Goal: Information Seeking & Learning: Learn about a topic

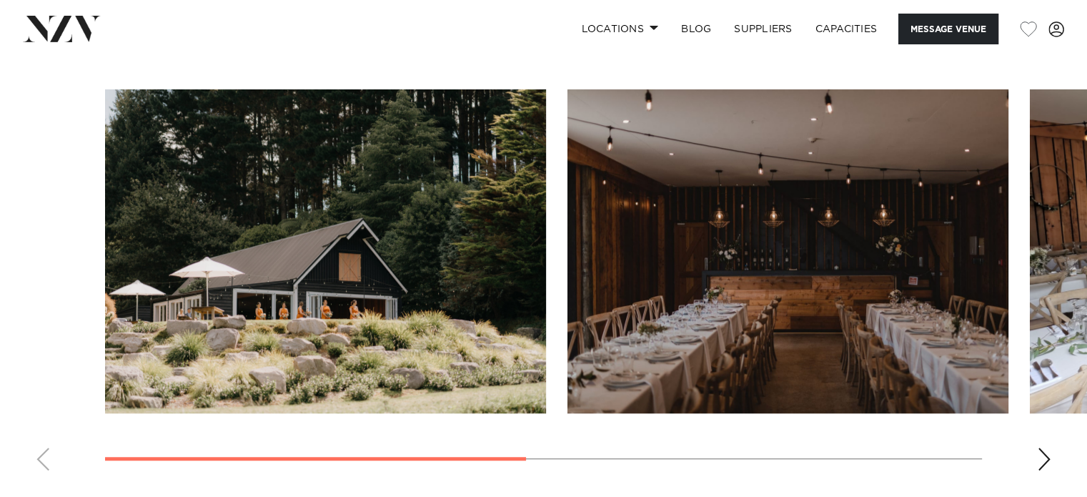
scroll to position [1072, 0]
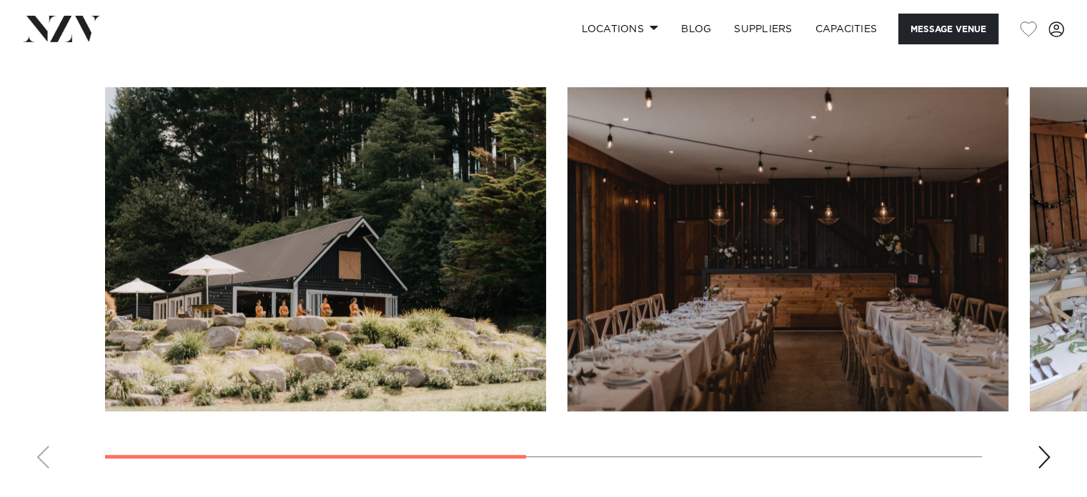
click at [455, 198] on img "1 / 4" at bounding box center [325, 249] width 441 height 324
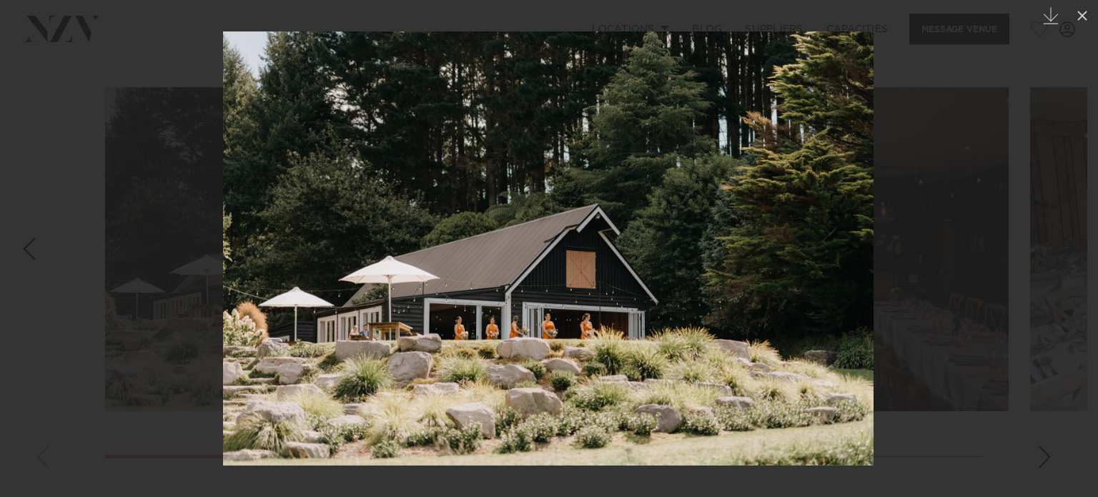
click at [957, 264] on div at bounding box center [549, 248] width 1098 height 497
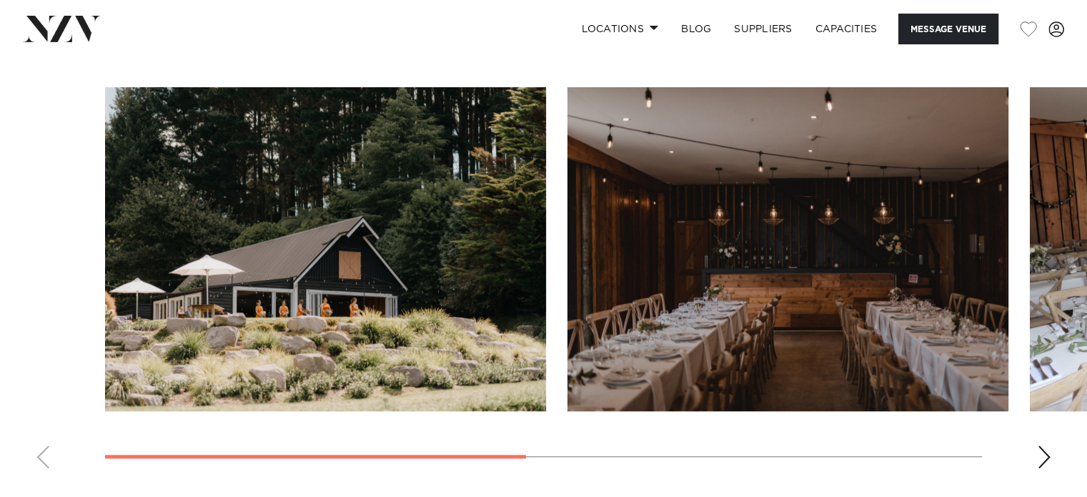
click at [856, 277] on img "2 / 4" at bounding box center [788, 249] width 441 height 324
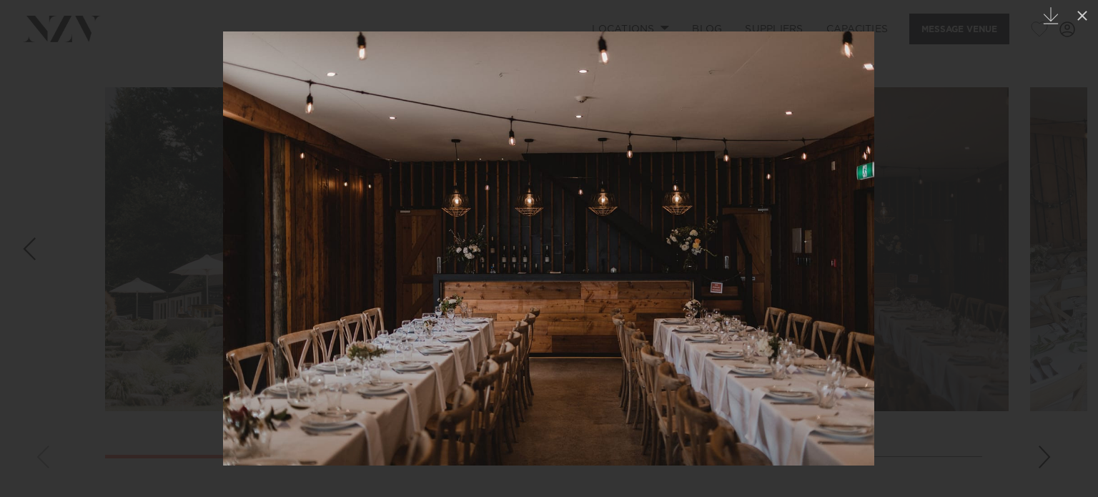
click at [1022, 265] on div at bounding box center [549, 248] width 1098 height 497
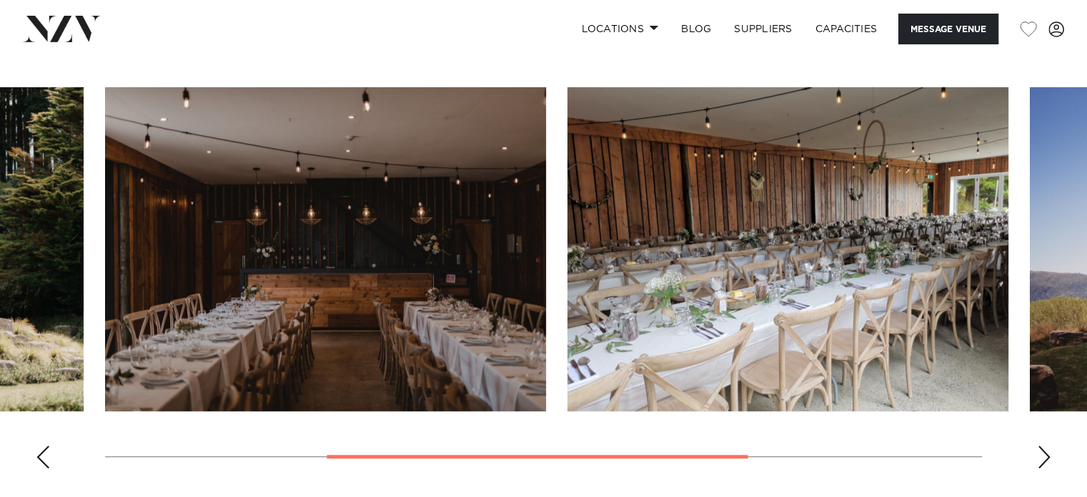
click at [1042, 457] on div "Next slide" at bounding box center [1044, 456] width 14 height 23
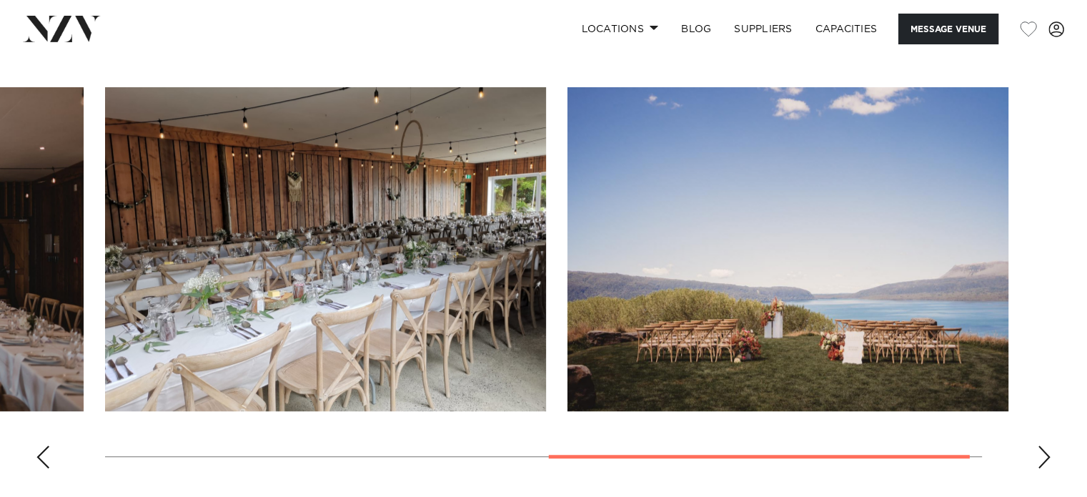
click at [1042, 457] on div "Next slide" at bounding box center [1044, 456] width 14 height 23
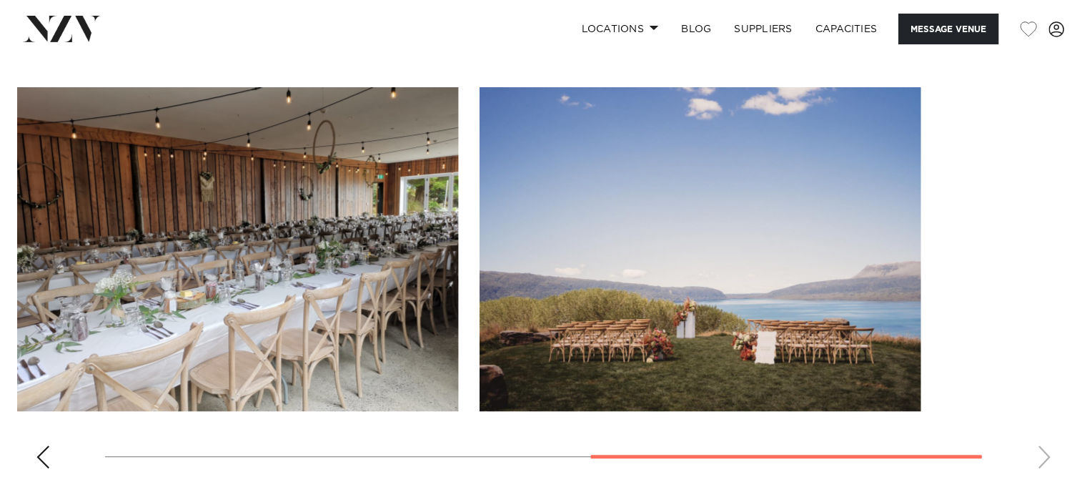
click at [1022, 450] on swiper-container at bounding box center [543, 283] width 1087 height 392
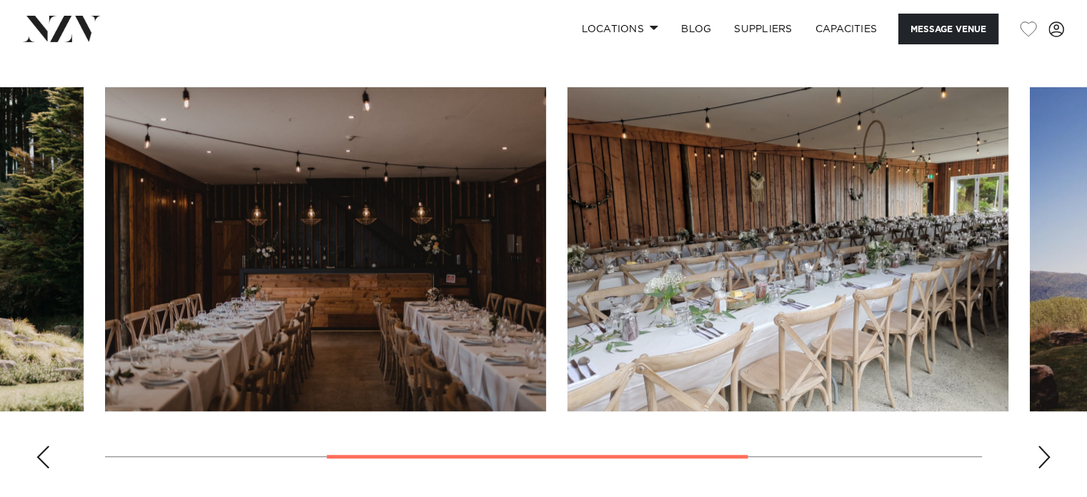
click at [1064, 423] on swiper-container at bounding box center [543, 283] width 1087 height 392
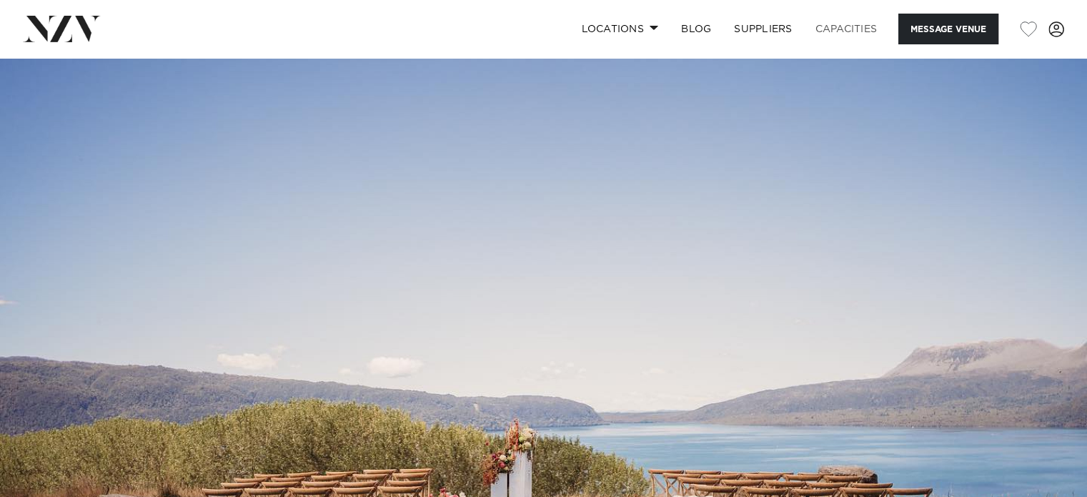
click at [865, 32] on link "Capacities" at bounding box center [846, 29] width 85 height 31
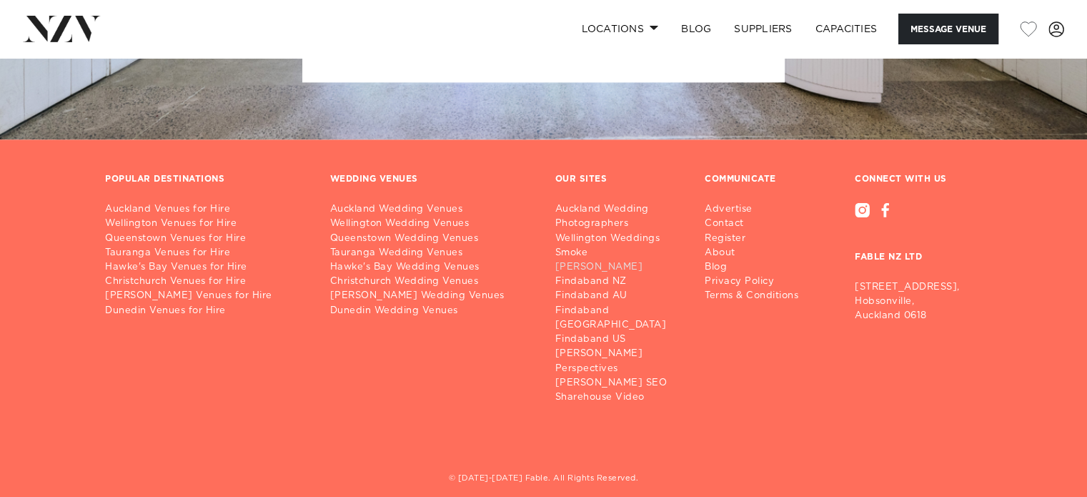
scroll to position [1912, 0]
